Goal: Task Accomplishment & Management: Manage account settings

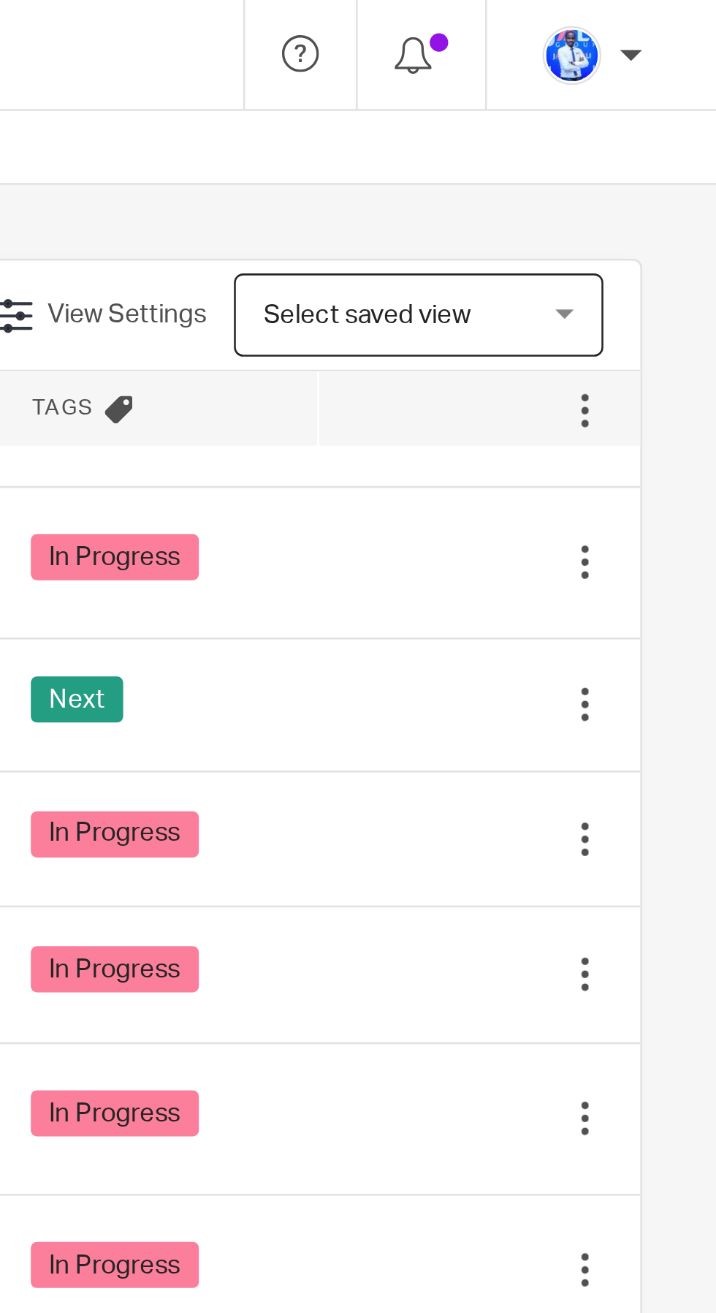
click at [561, 337] on td "Edit task Delete" at bounding box center [623, 332] width 128 height 54
click at [591, 330] on icon at bounding box center [591, 332] width 15 height 15
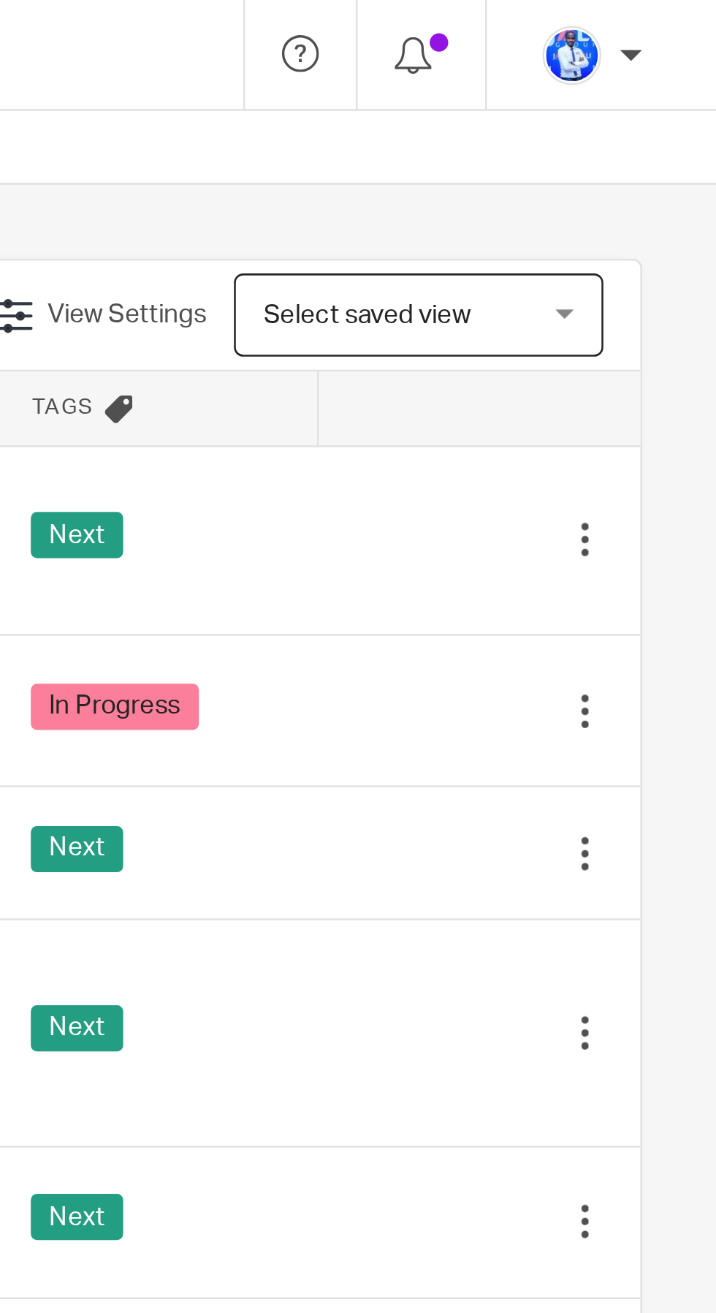
click at [531, 219] on div "Next" at bounding box center [494, 214] width 99 height 22
click at [590, 210] on icon at bounding box center [591, 214] width 15 height 15
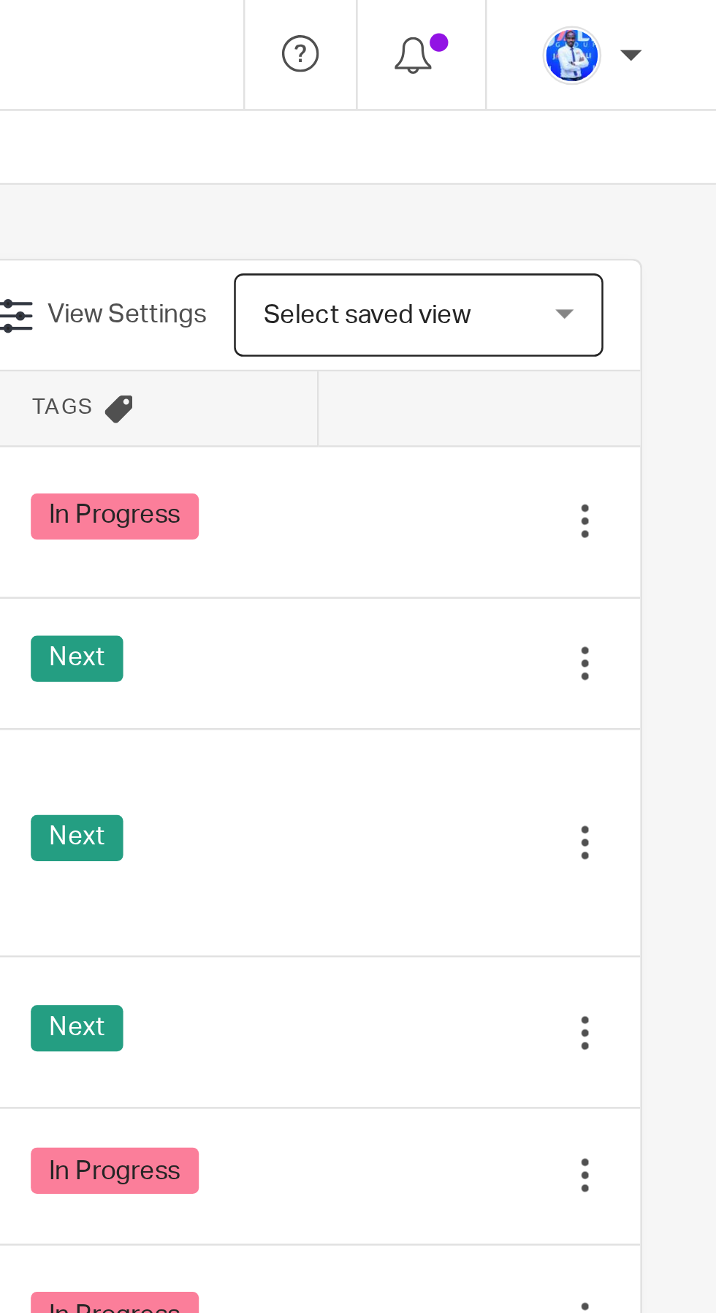
click at [558, 257] on td "Next" at bounding box center [495, 262] width 128 height 52
click at [594, 262] on icon at bounding box center [591, 262] width 15 height 15
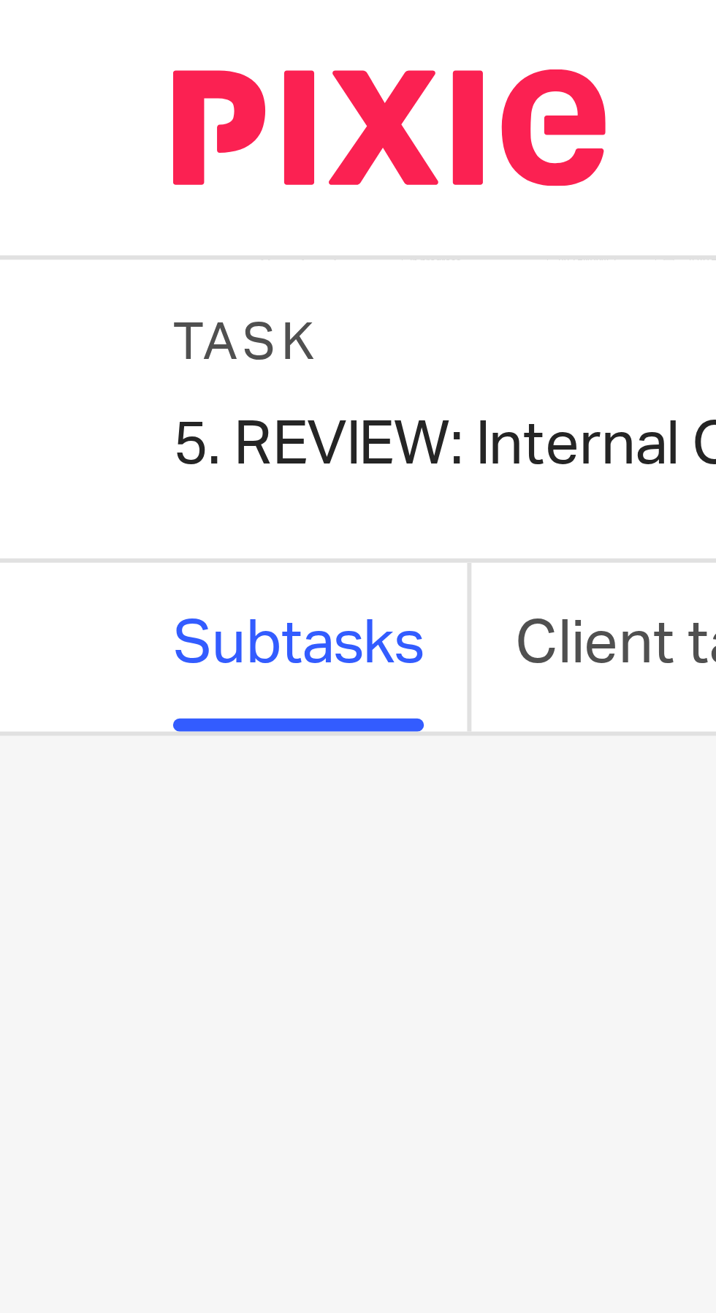
click at [49, 78] on div "5. REVIEW: Internal Companies' accounting Save 5. REVIEW: Internal Companies' a…" at bounding box center [93, 75] width 128 height 15
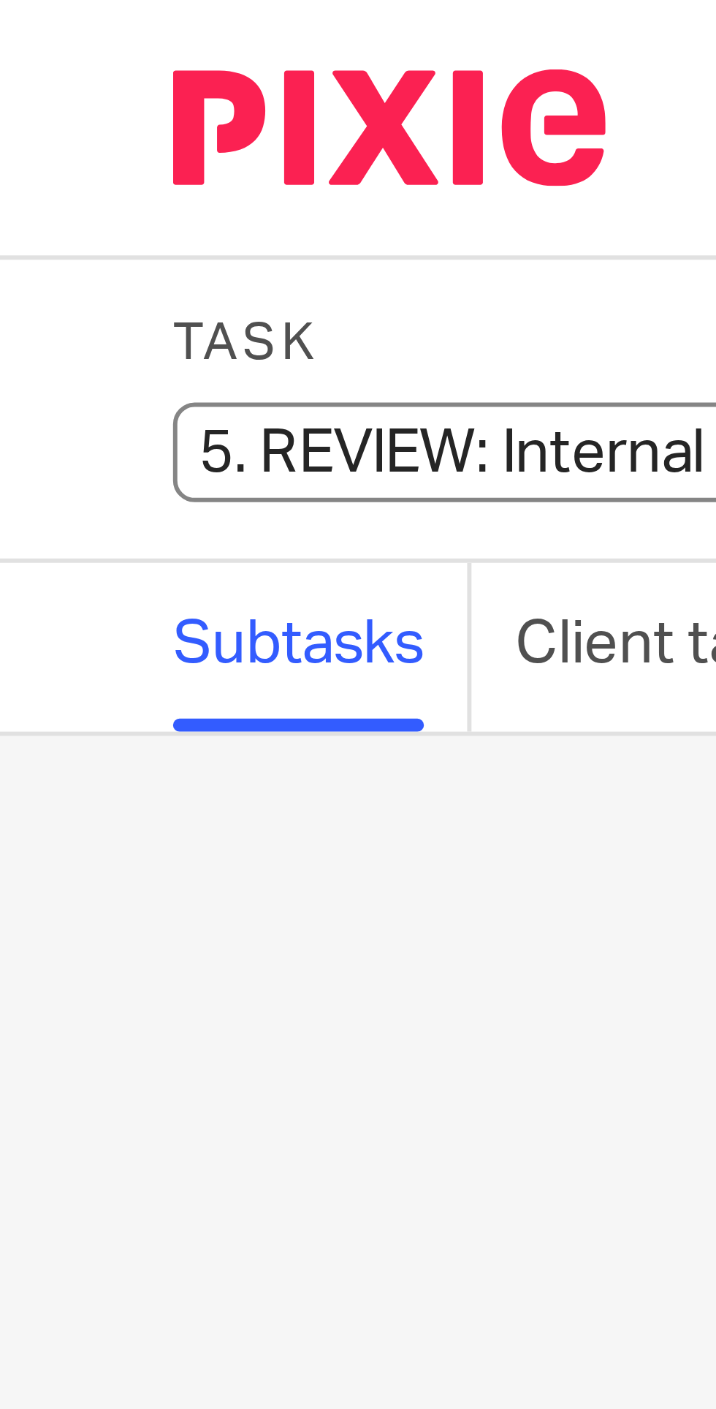
click at [48, 75] on input "5. REVIEW: Internal Companies' accounting" at bounding box center [136, 76] width 214 height 17
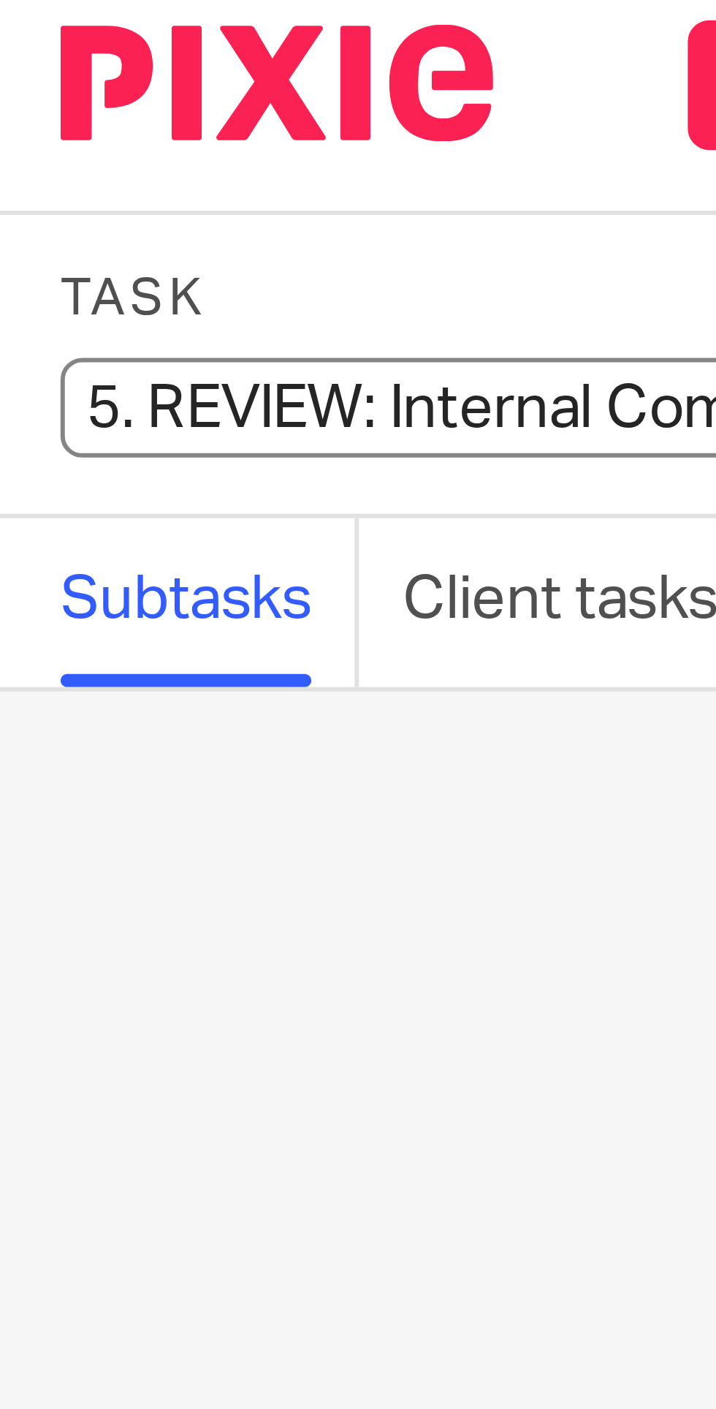
click at [50, 77] on input "5. REVIEW: Internal Companies' accounting" at bounding box center [136, 76] width 214 height 17
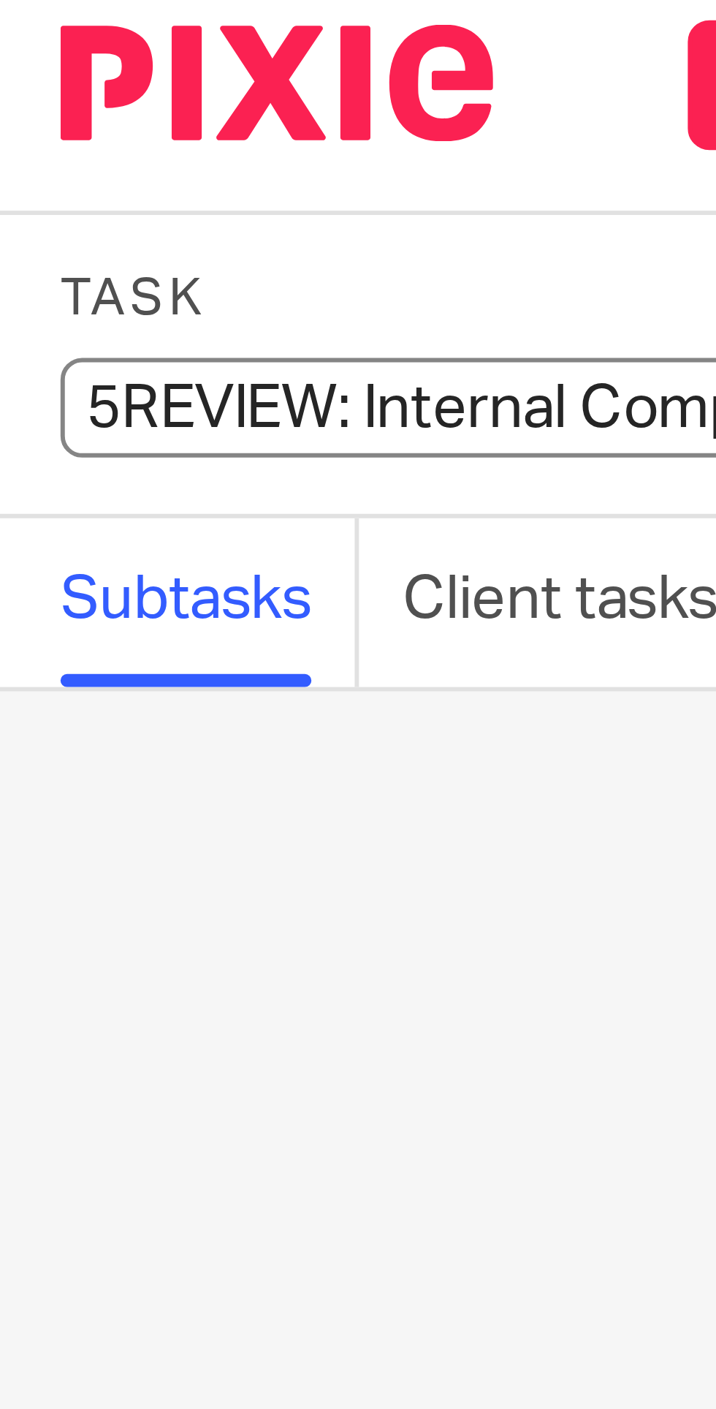
type input "REVIEW: Internal Companies' accounting"
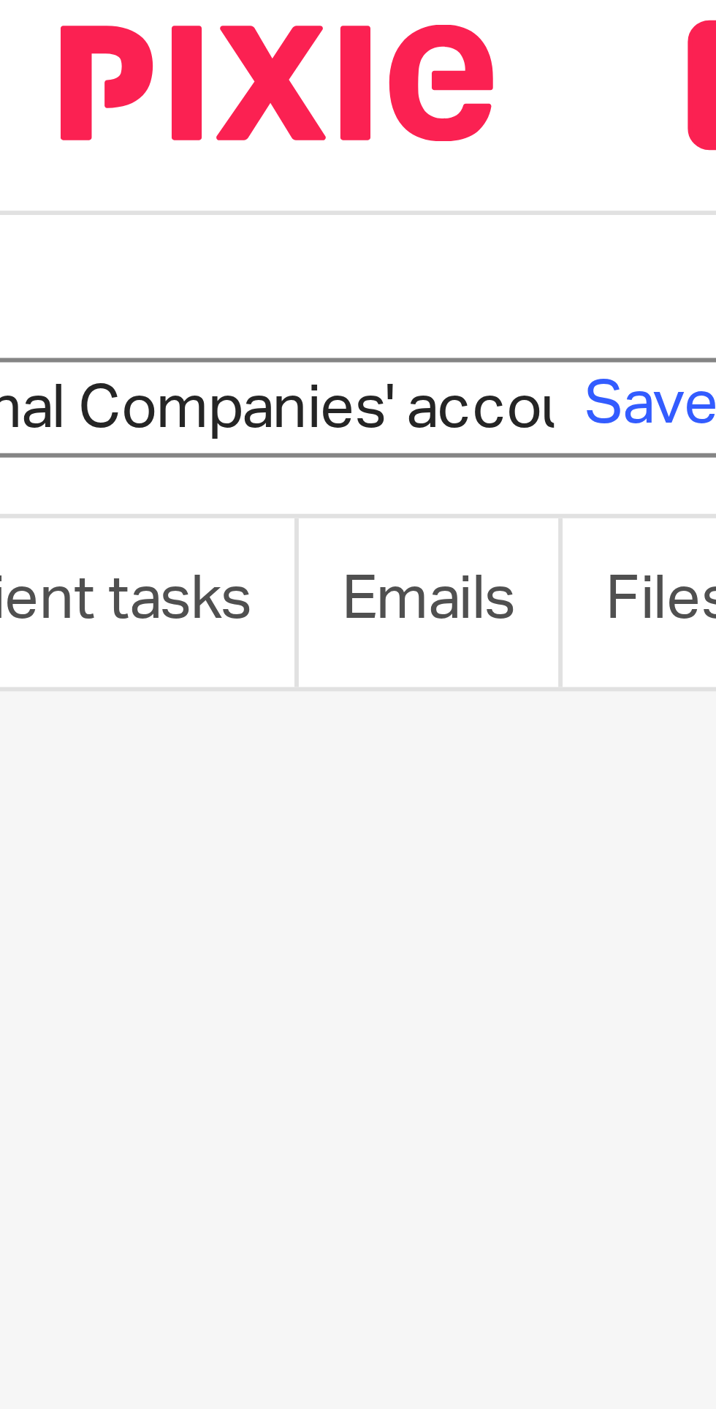
scroll to position [0, 82]
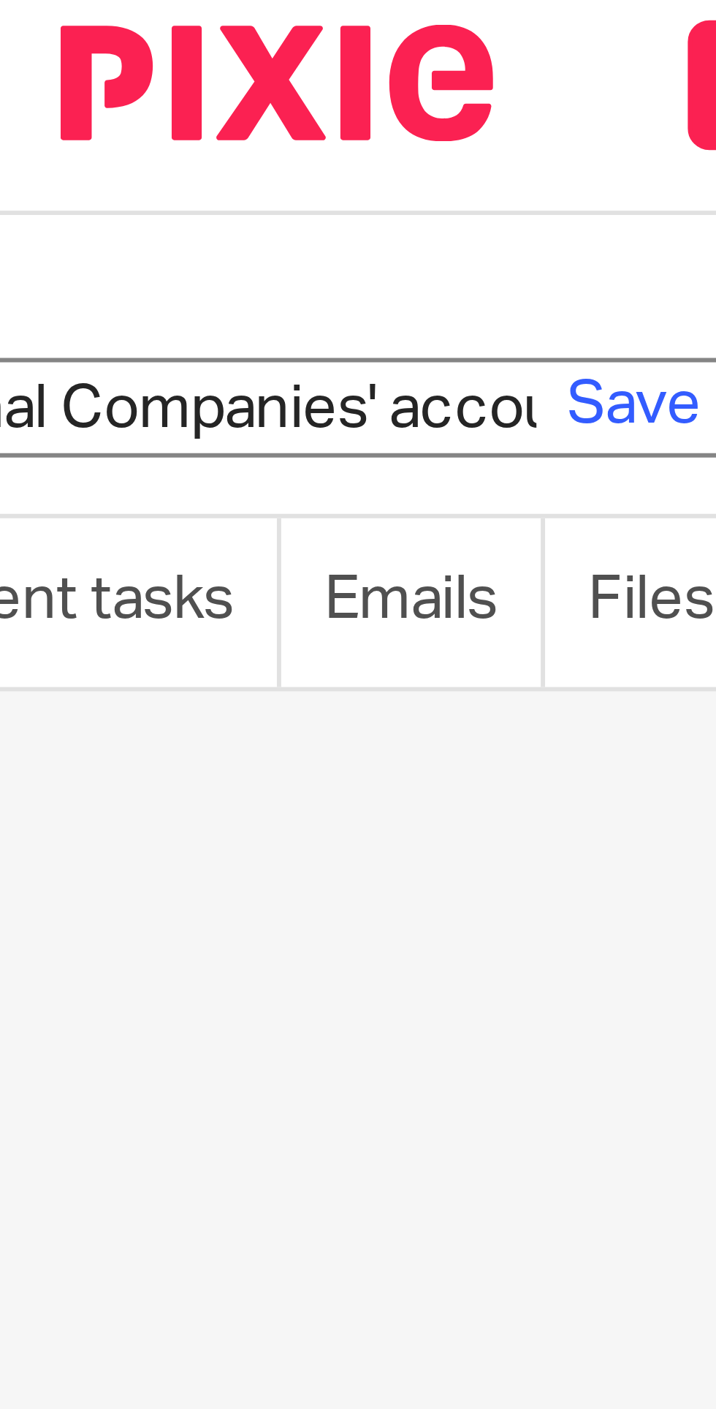
click at [122, 78] on link "Save" at bounding box center [126, 76] width 23 height 15
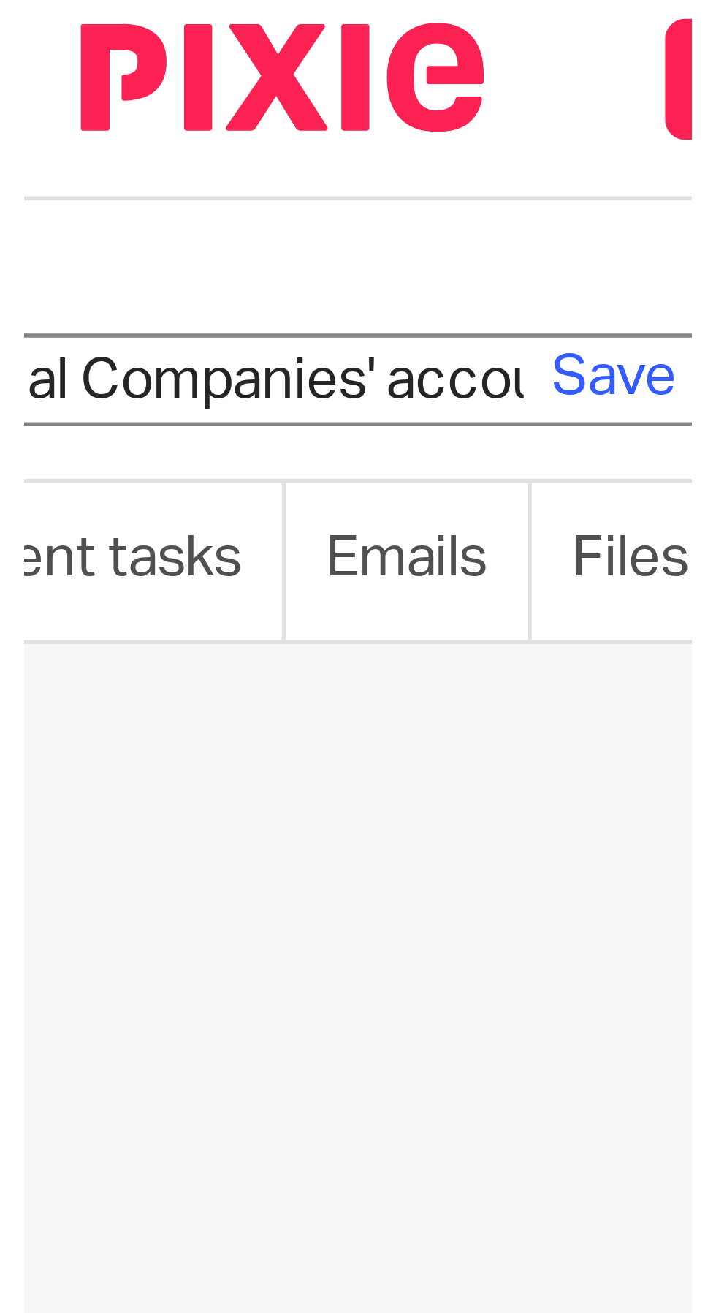
scroll to position [0, 0]
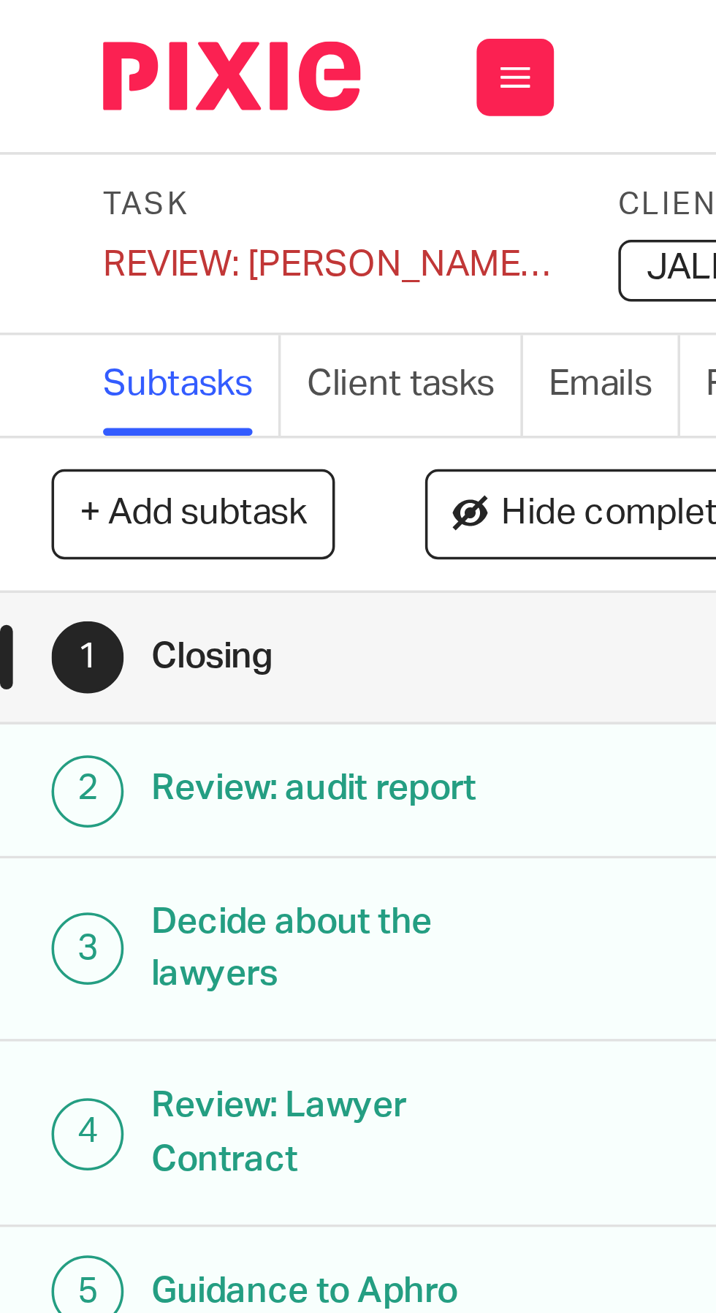
click at [55, 75] on div "REVIEW: Jean Paul file Save REVIEW: Jean Paul file" at bounding box center [93, 75] width 128 height 15
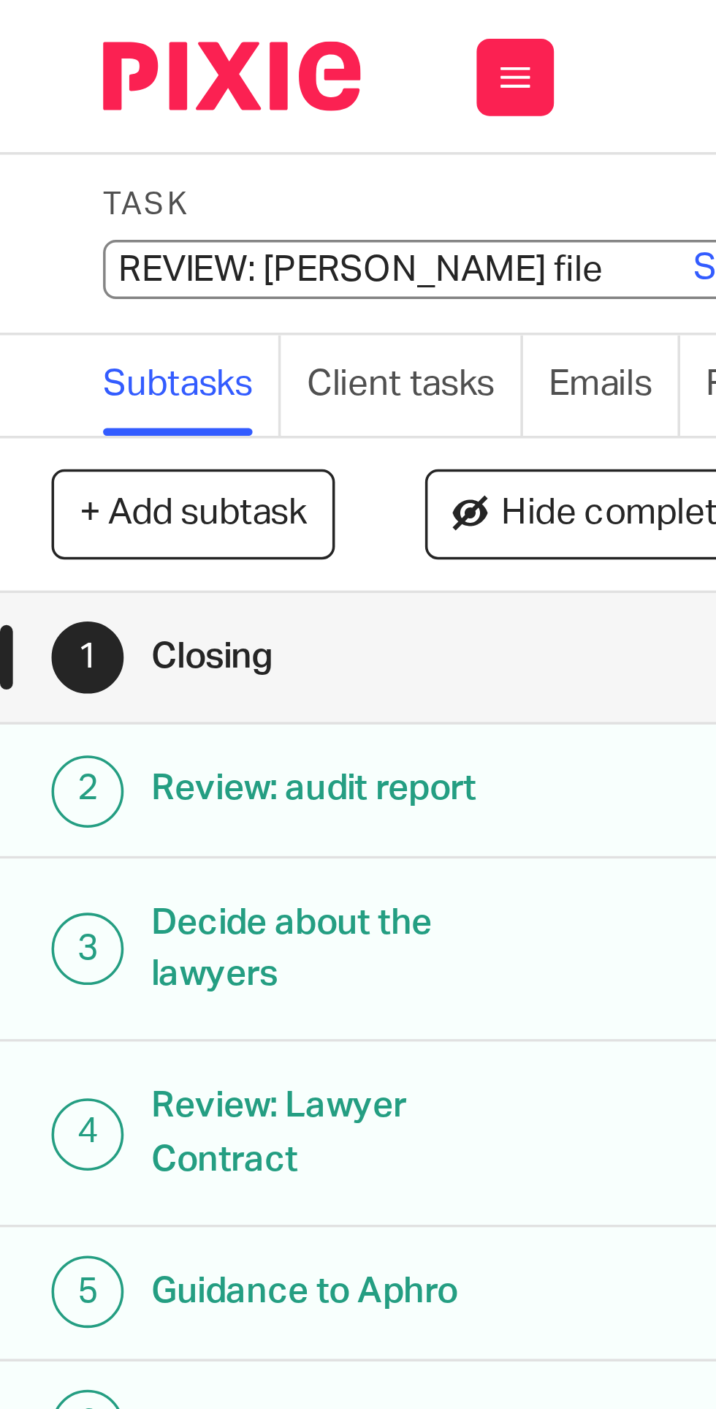
click at [61, 79] on input "REVIEW: Jean Paul file" at bounding box center [136, 76] width 214 height 17
click at [56, 78] on input "REVIEW: Jean Paul file" at bounding box center [136, 76] width 214 height 17
type input "5. REVIEW: [PERSON_NAME] file"
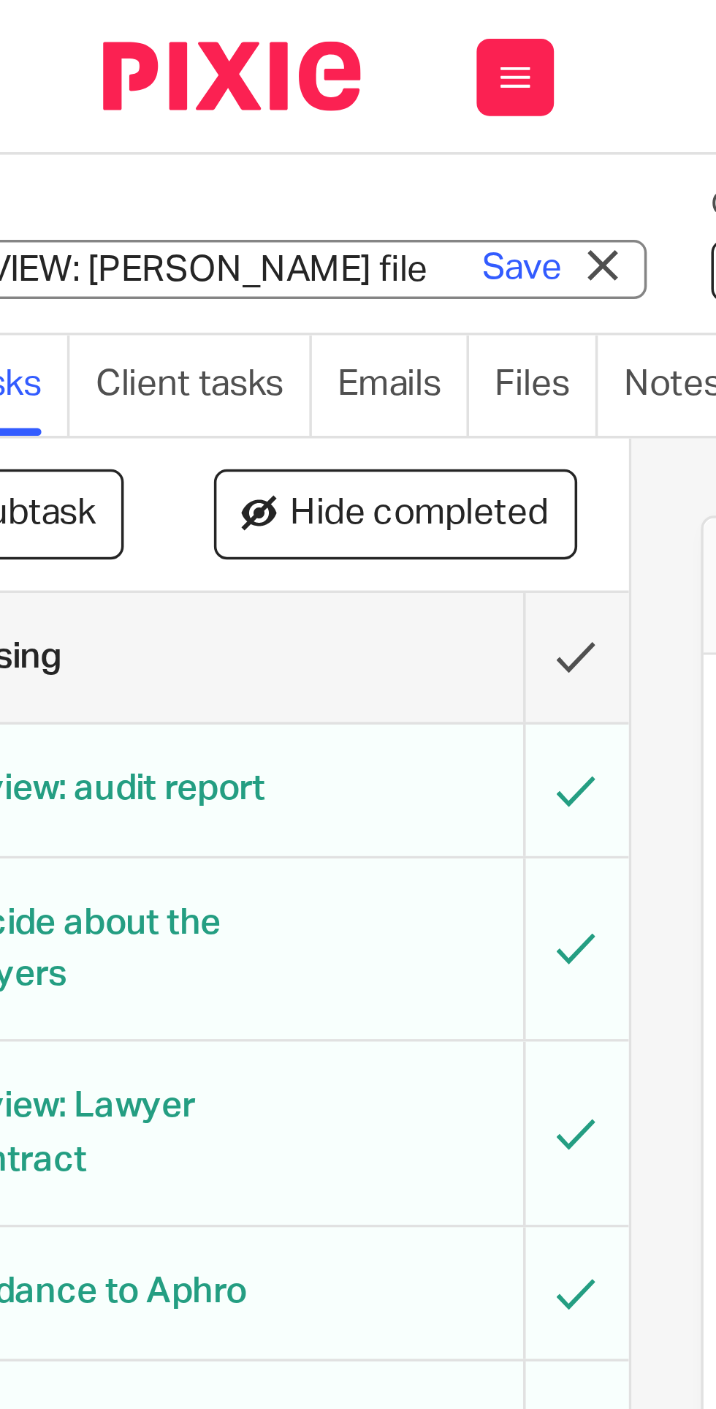
scroll to position [0, 82]
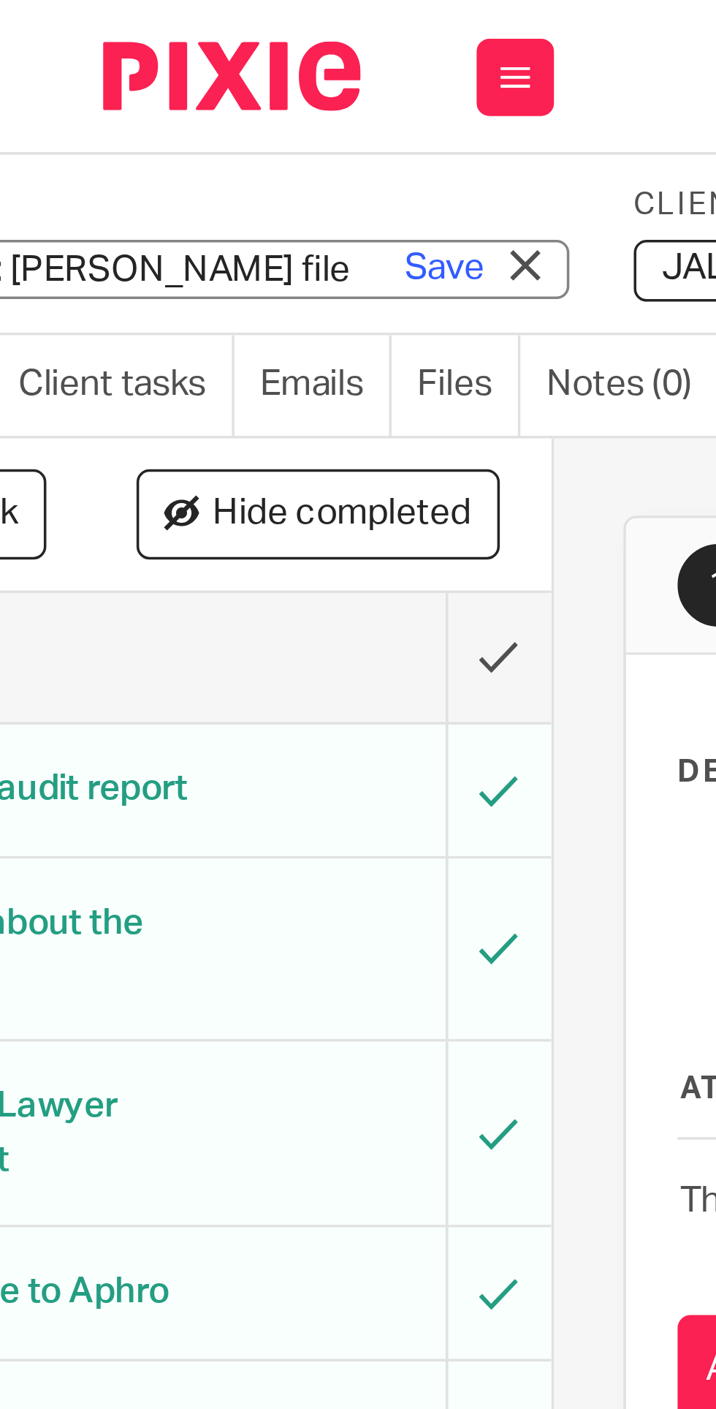
click at [123, 83] on link "Save" at bounding box center [126, 76] width 23 height 15
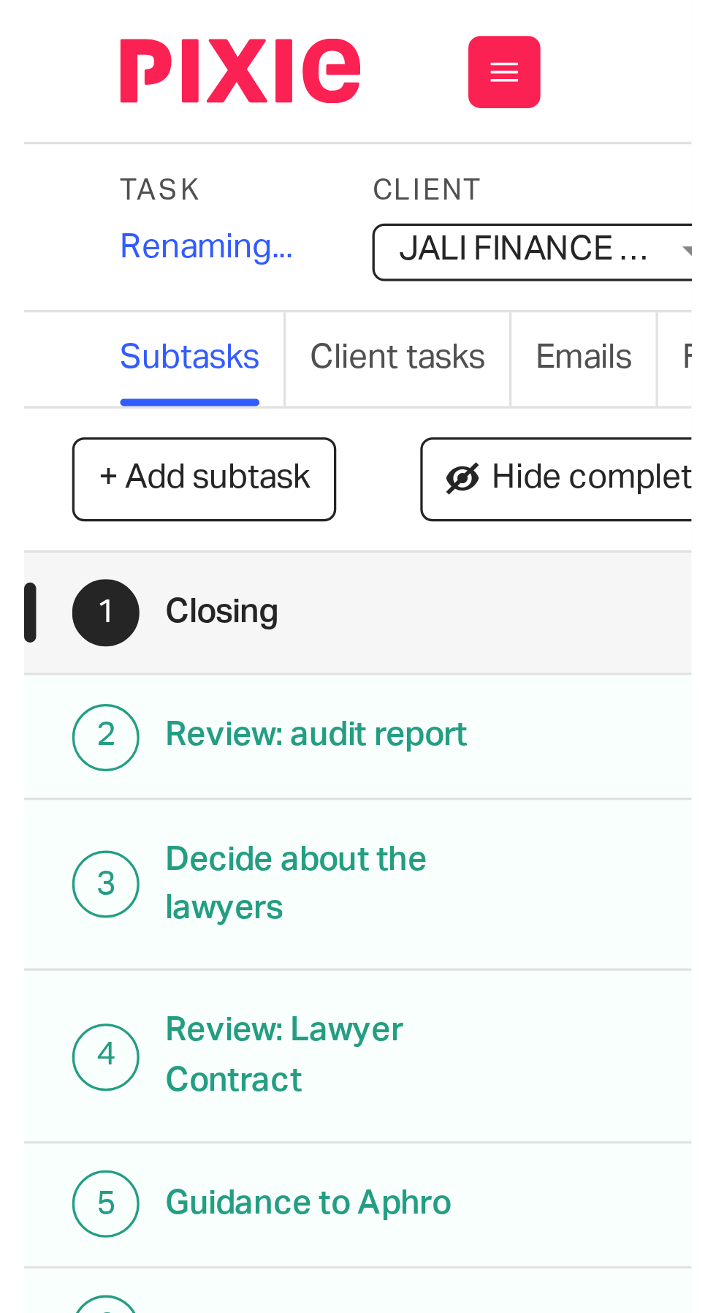
scroll to position [0, 0]
